Goal: Information Seeking & Learning: Compare options

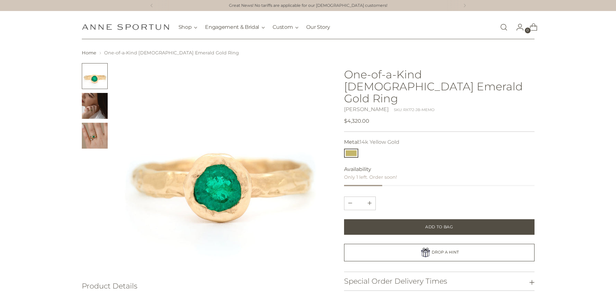
click at [93, 108] on img "Change image to image 2" at bounding box center [95, 106] width 26 height 26
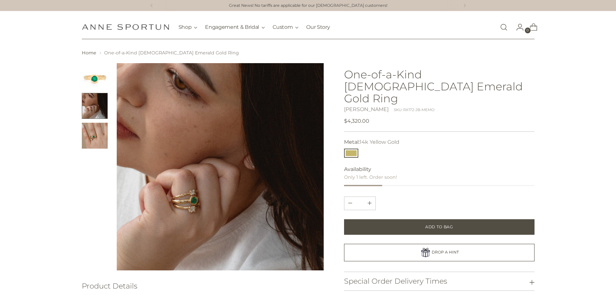
click at [101, 134] on img "Change image to image 3" at bounding box center [95, 136] width 26 height 26
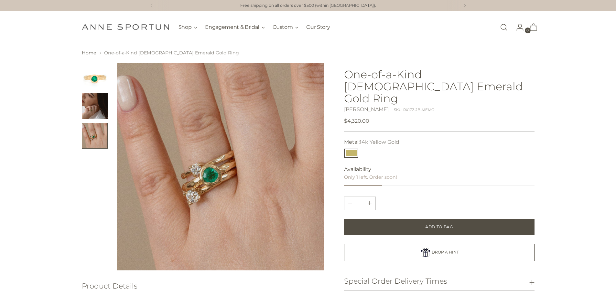
click at [92, 85] on img "Change image to image 1" at bounding box center [95, 76] width 26 height 26
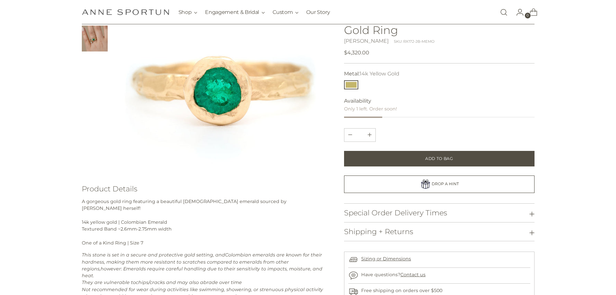
scroll to position [32, 0]
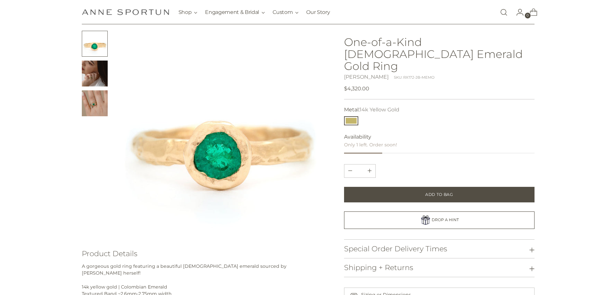
click at [81, 98] on div "Home One-of-a-Kind Colombian Emerald Gold Ring" at bounding box center [307, 224] width 493 height 415
click at [96, 70] on img "Change image to image 2" at bounding box center [95, 73] width 26 height 26
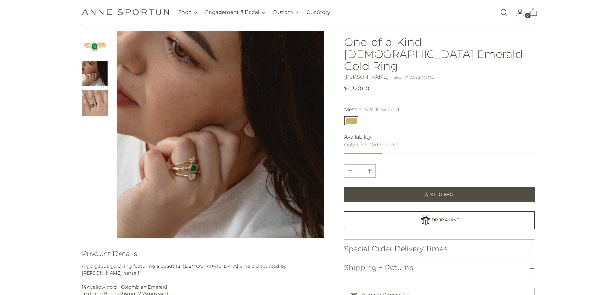
click at [96, 100] on img "Change image to image 3" at bounding box center [95, 103] width 26 height 26
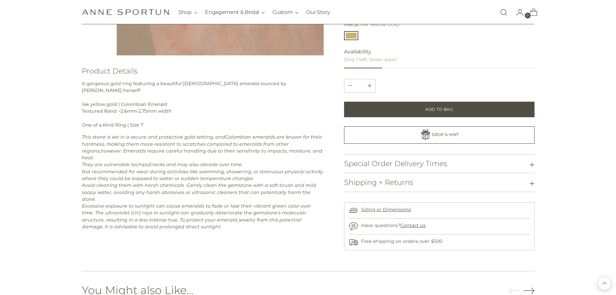
scroll to position [195, 0]
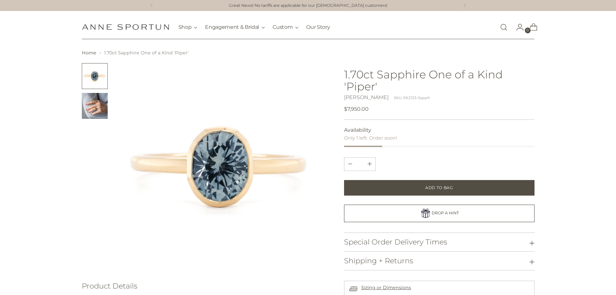
click at [251, 186] on img at bounding box center [220, 166] width 207 height 207
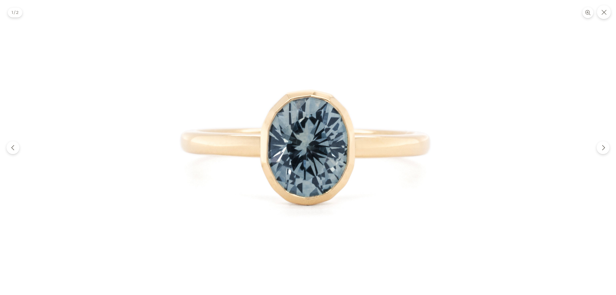
click at [251, 186] on img at bounding box center [308, 147] width 295 height 295
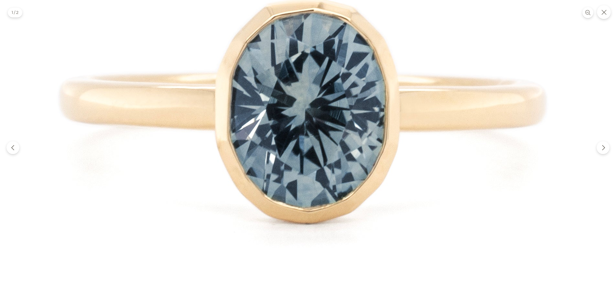
click at [251, 186] on img at bounding box center [308, 110] width 574 height 574
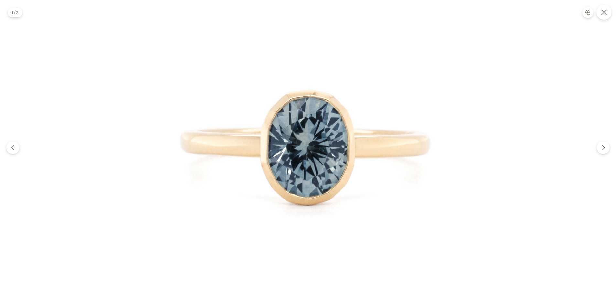
click at [601, 13] on icon "Close" at bounding box center [604, 12] width 6 height 6
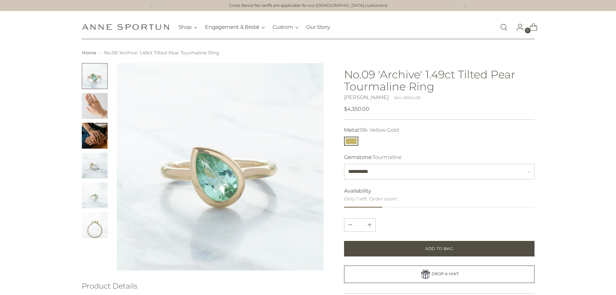
click at [89, 144] on img "Change image to image 3" at bounding box center [95, 136] width 26 height 26
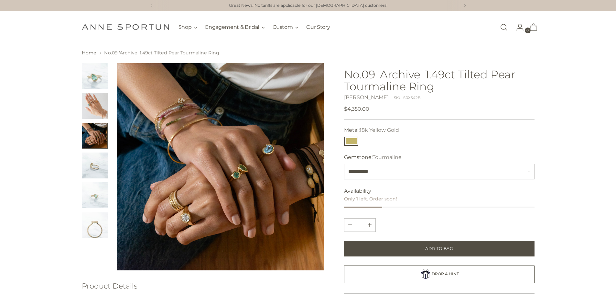
click at [101, 79] on img "Change image to image 1" at bounding box center [95, 76] width 26 height 26
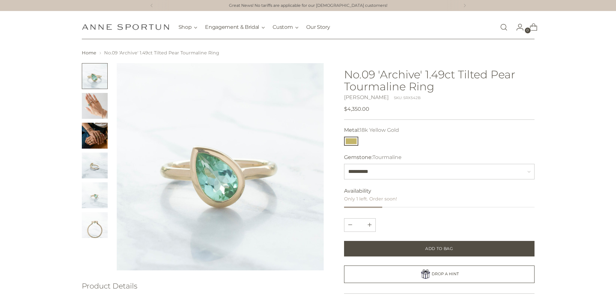
click at [97, 226] on img "Change image to image 6" at bounding box center [95, 225] width 26 height 26
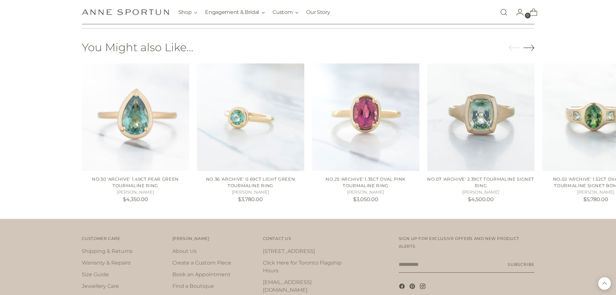
scroll to position [445, 0]
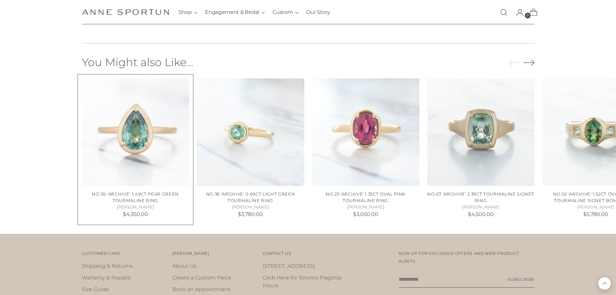
click at [0, 0] on img "No.30 'Archive' 1.49ct Pear Green Tourmaline Ring" at bounding box center [0, 0] width 0 height 0
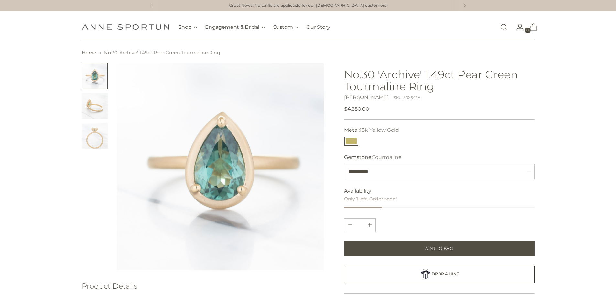
click at [95, 108] on img "Change image to image 2" at bounding box center [95, 106] width 26 height 26
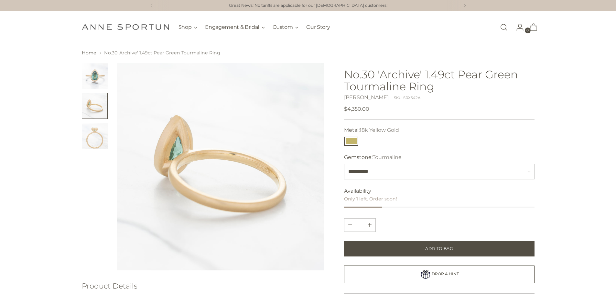
click at [97, 137] on img "Change image to image 3" at bounding box center [95, 136] width 26 height 26
